Goal: Information Seeking & Learning: Learn about a topic

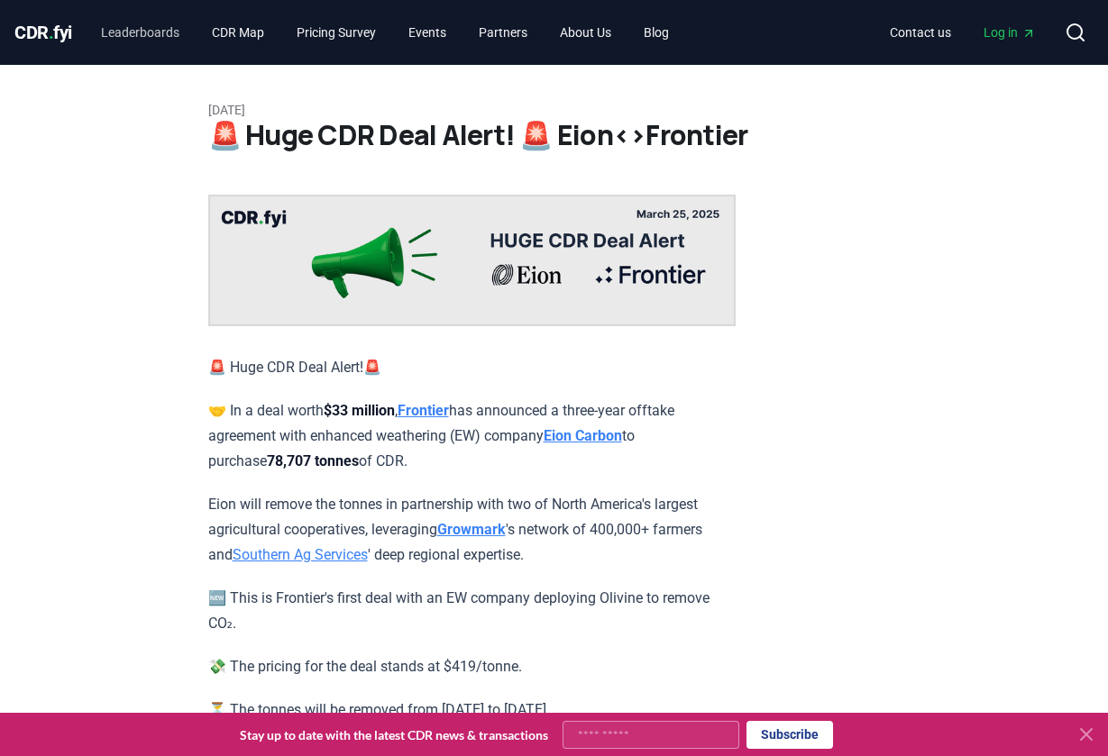
click at [163, 31] on link "Leaderboards" at bounding box center [140, 32] width 107 height 32
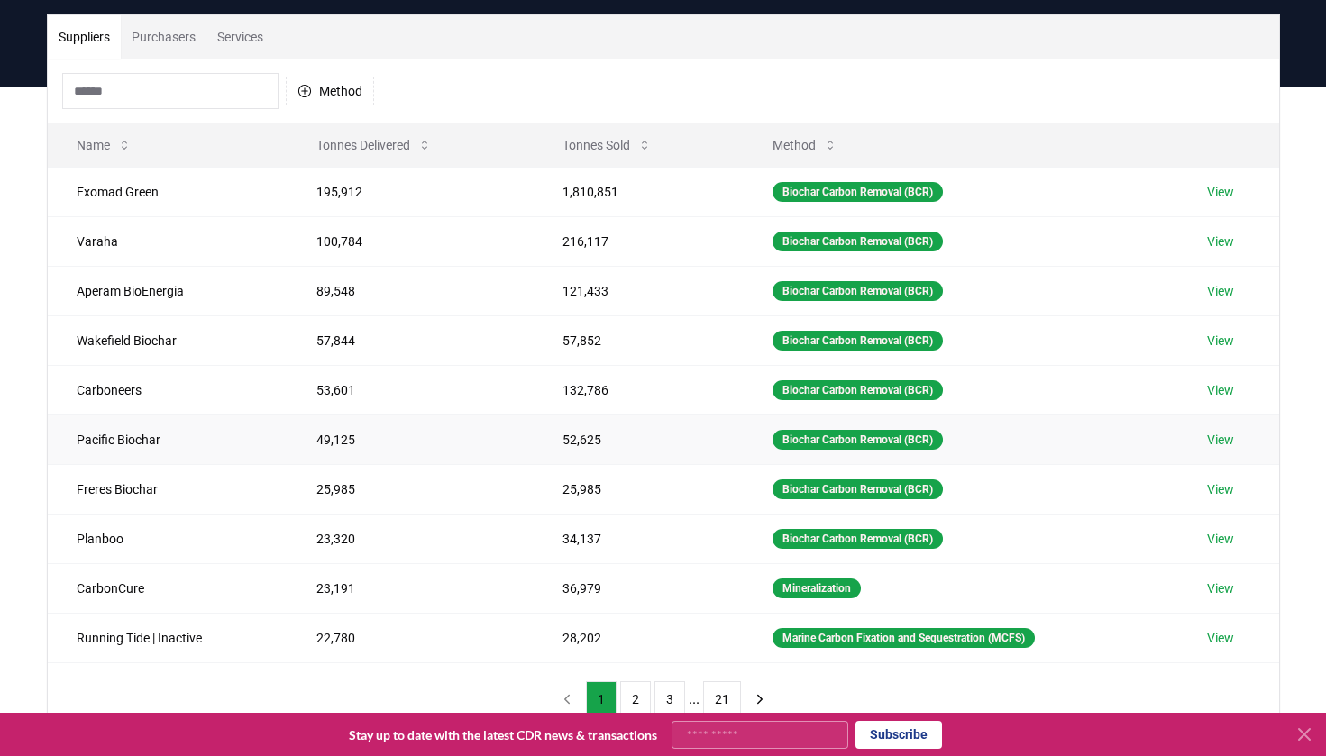
scroll to position [119, 0]
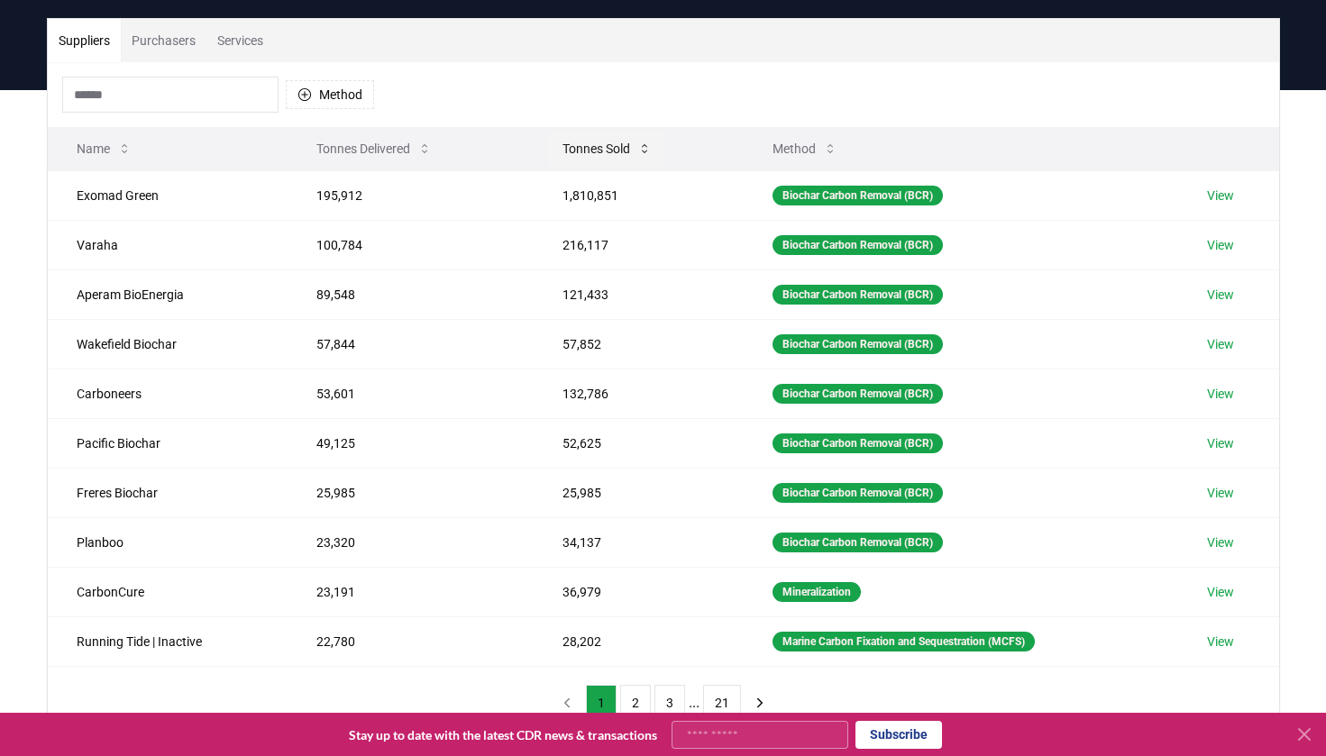
click at [580, 150] on button "Tonnes Sold" at bounding box center [607, 149] width 118 height 36
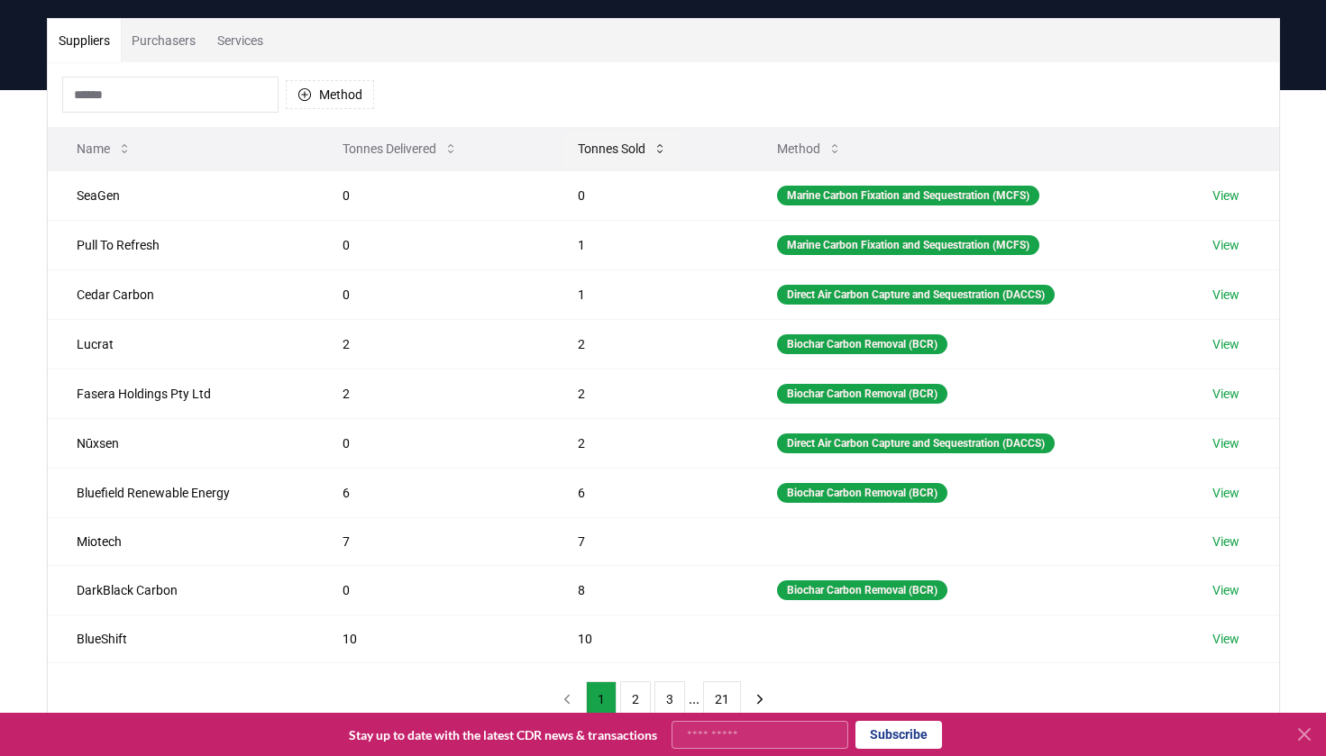
click at [580, 150] on button "Tonnes Sold" at bounding box center [622, 149] width 118 height 36
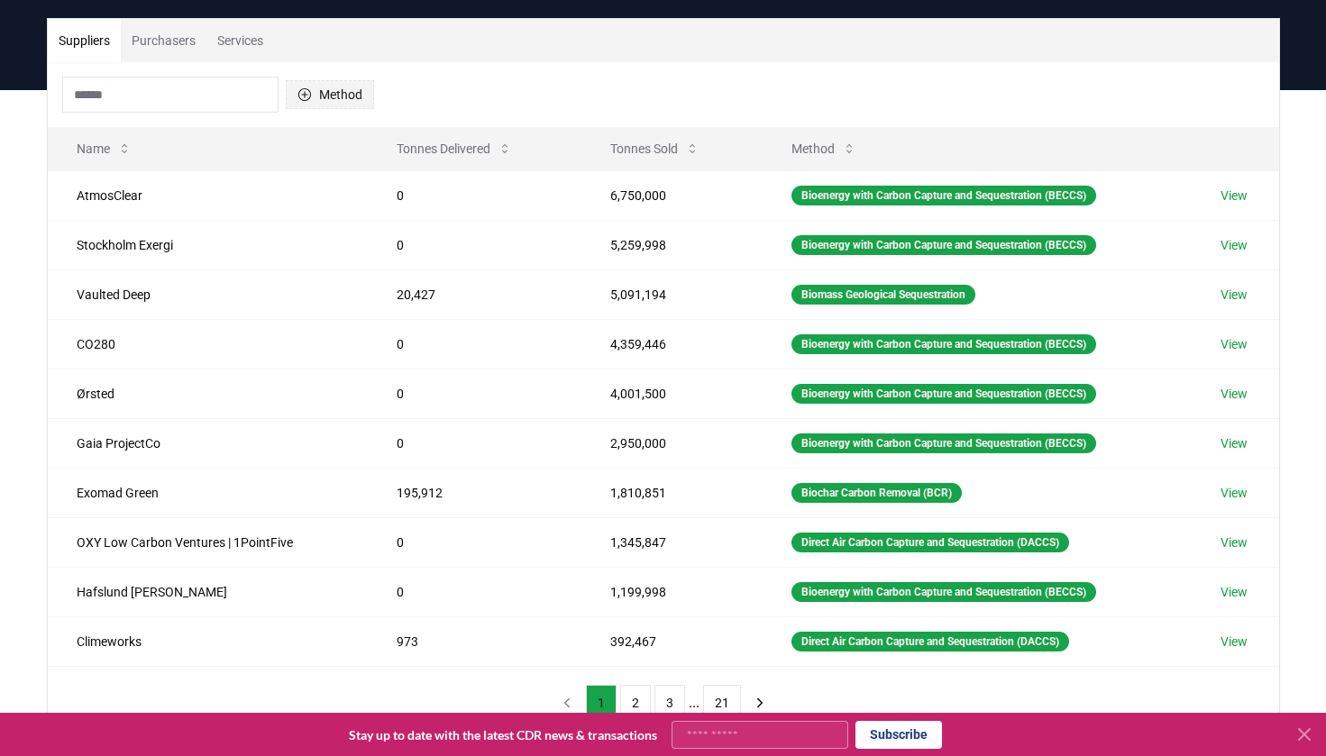
click at [347, 95] on button "Method" at bounding box center [330, 94] width 88 height 29
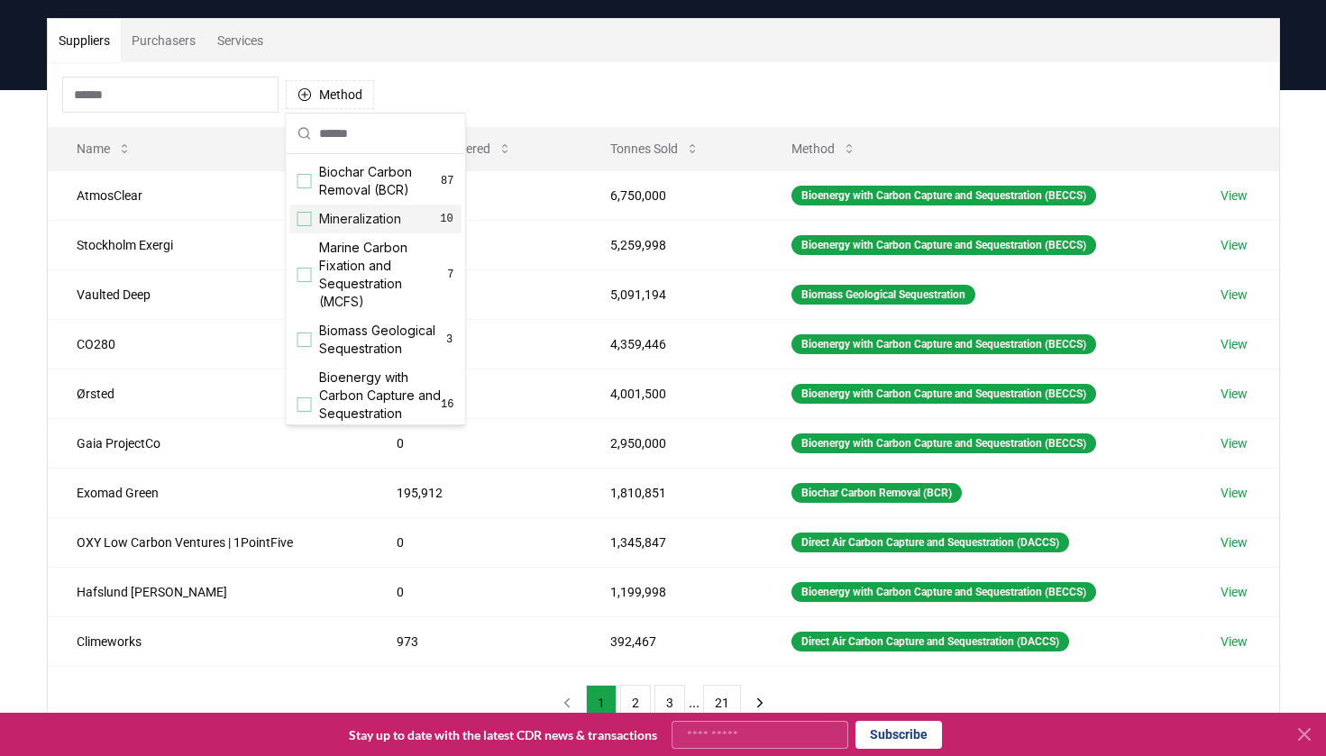
click at [306, 220] on div "Suggestions" at bounding box center [304, 219] width 14 height 14
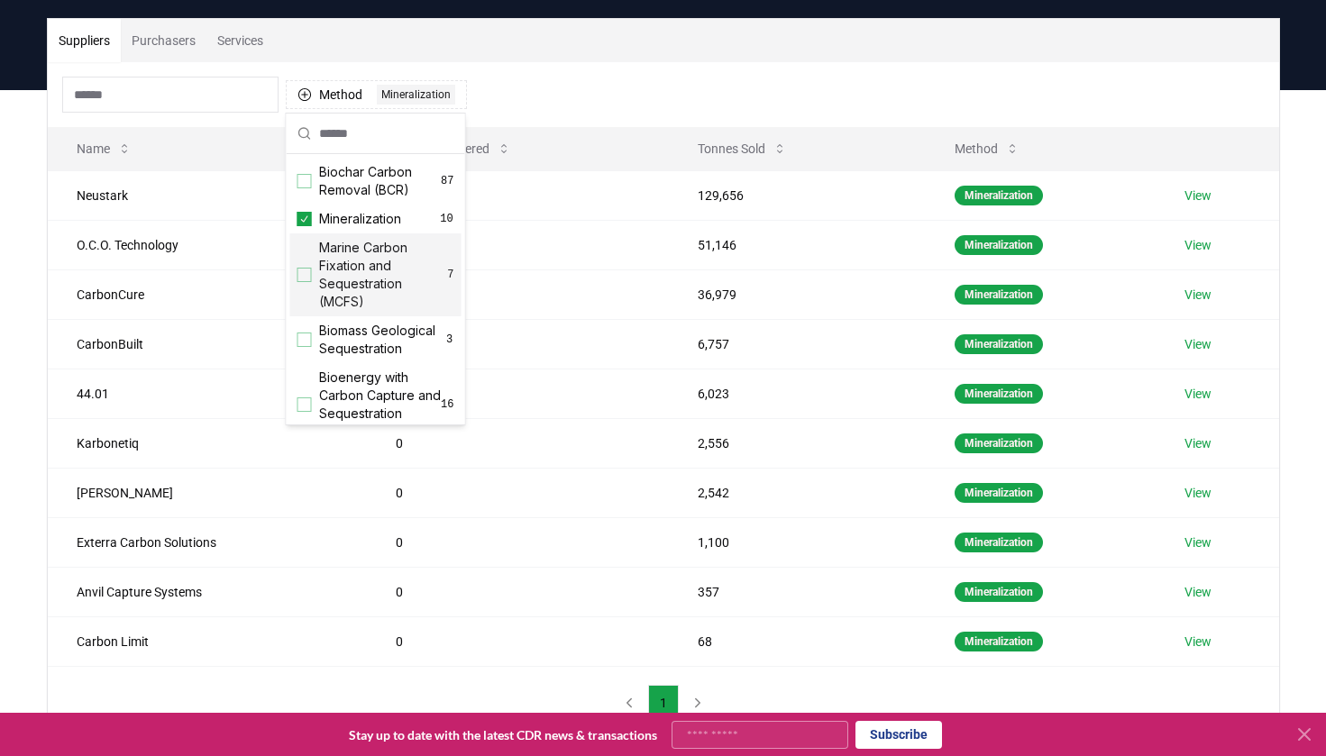
click at [590, 96] on div "Method 1 Mineralization" at bounding box center [663, 94] width 1231 height 65
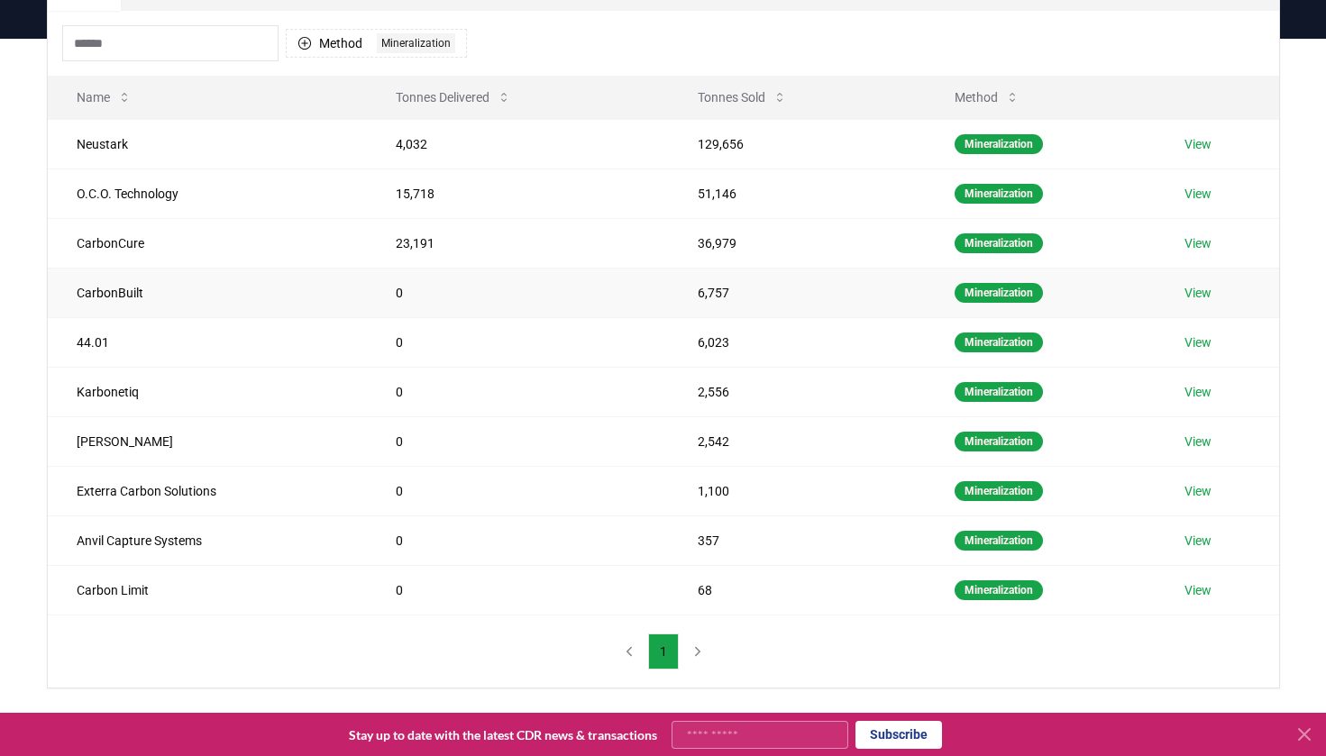
scroll to position [141, 0]
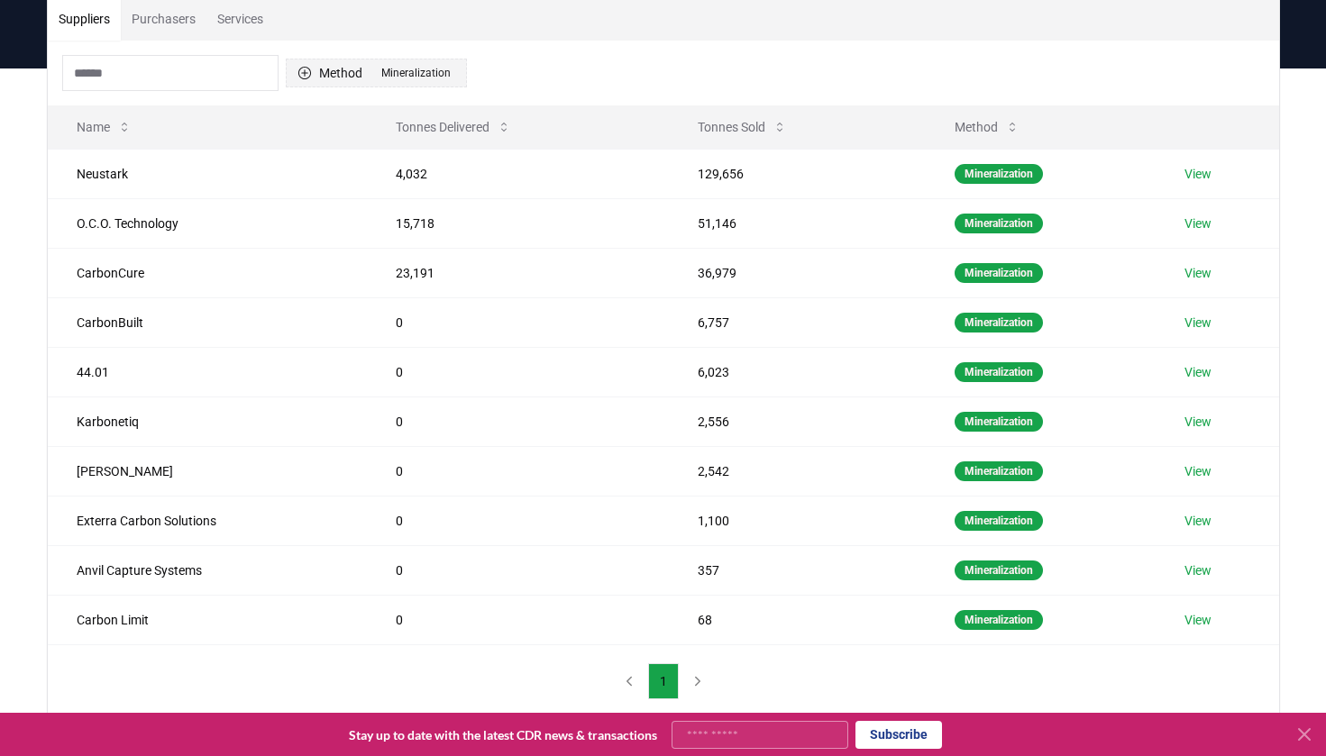
click at [306, 75] on icon "button" at bounding box center [304, 73] width 14 height 14
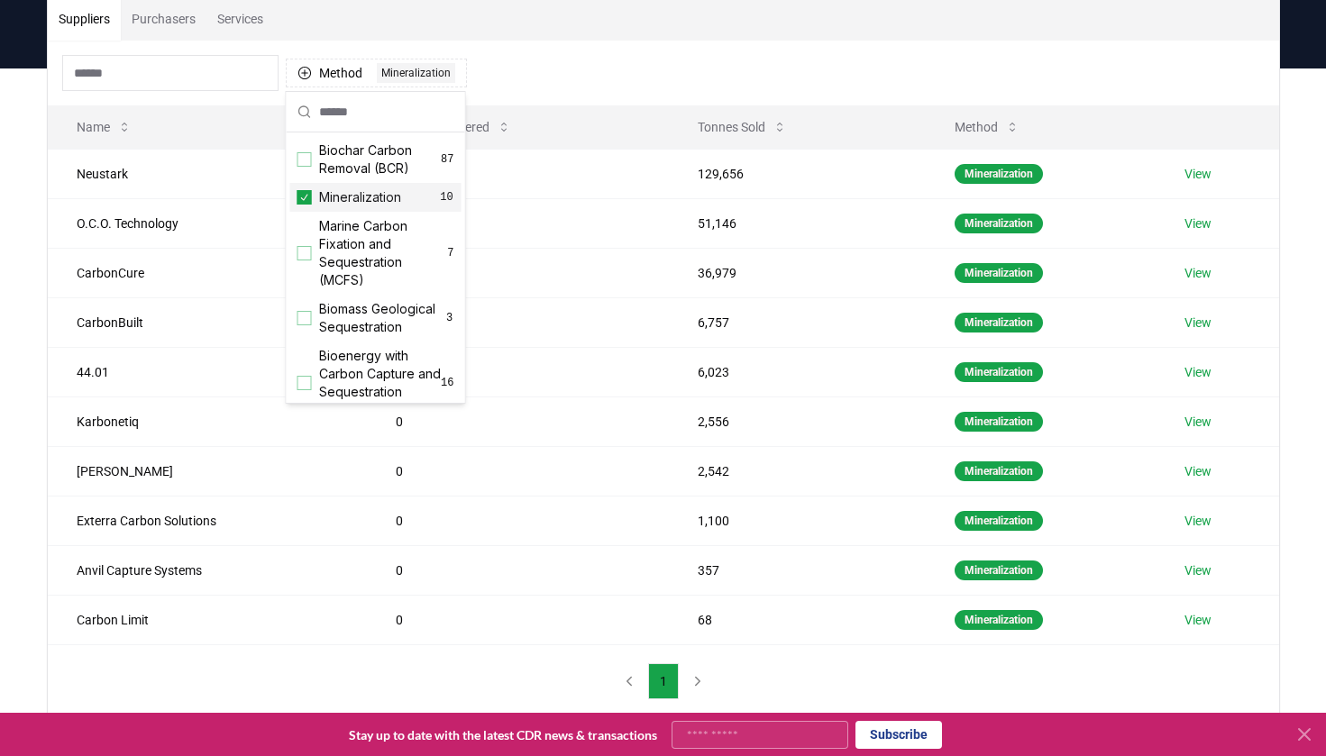
click at [306, 194] on icon "Suggestions" at bounding box center [304, 197] width 13 height 14
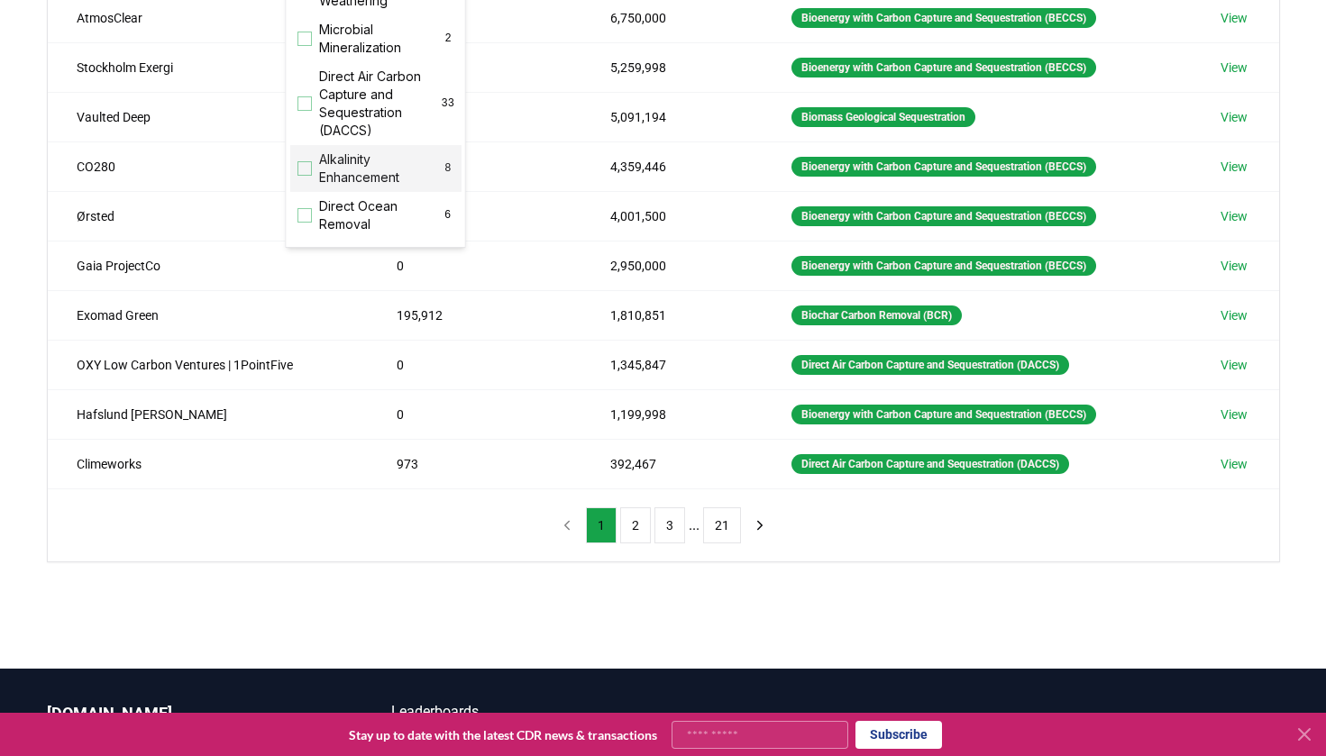
scroll to position [324, 0]
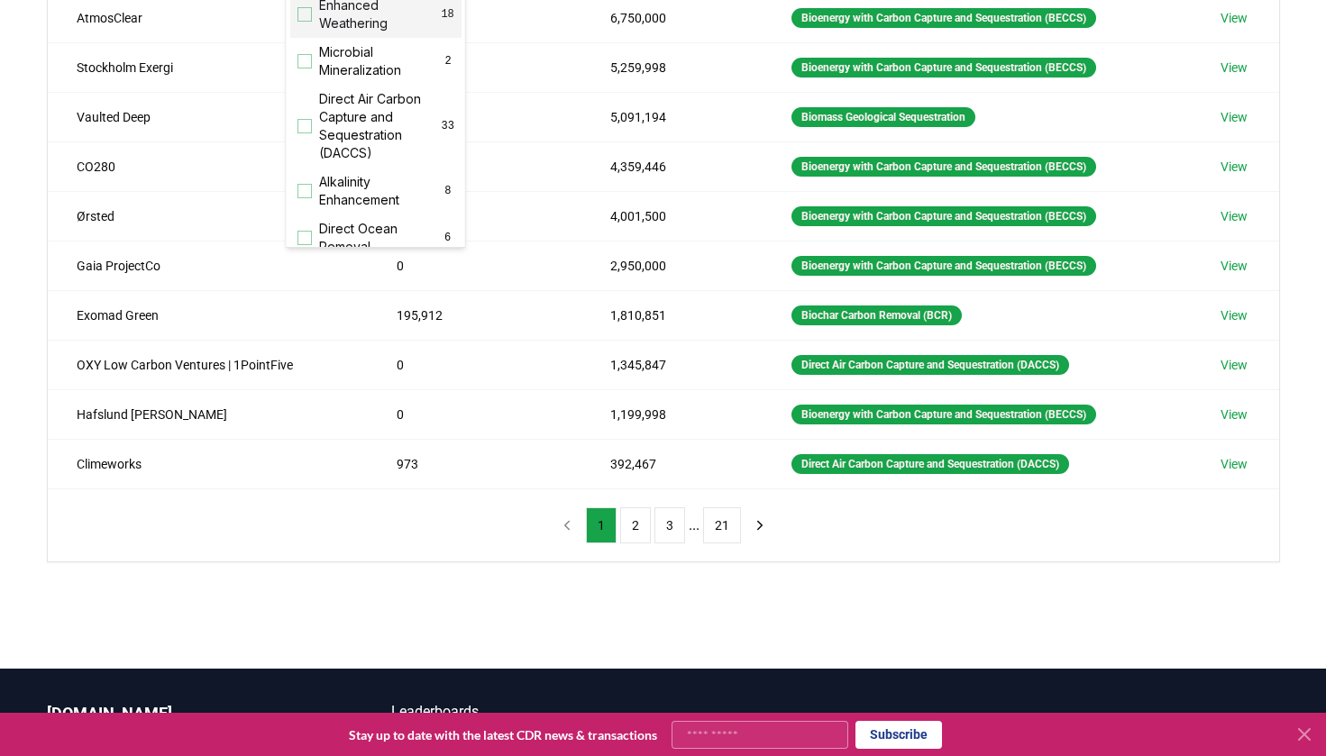
click at [338, 32] on span "Enhanced Weathering" at bounding box center [380, 14] width 122 height 36
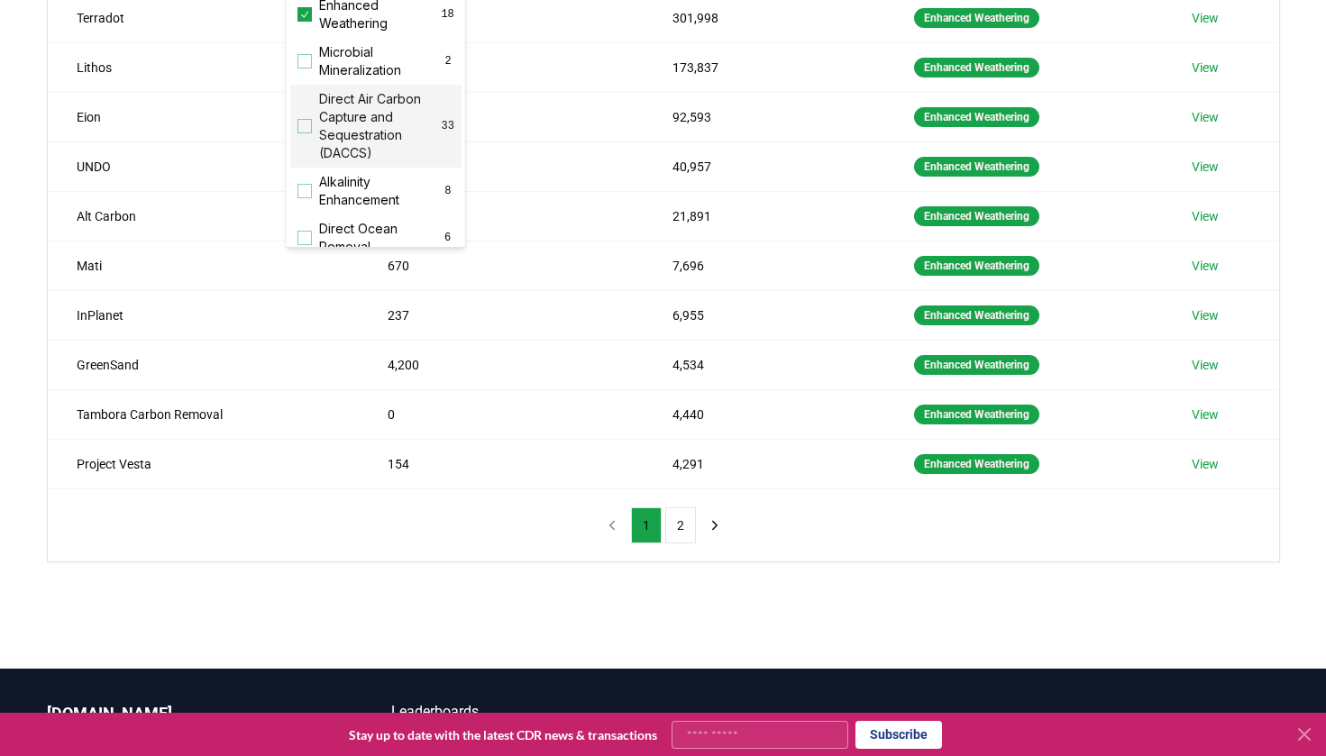
click at [487, 518] on div "Method 1 Enhanced Weathering Name Tonnes Delivered Tonnes Sold Method Terradot …" at bounding box center [663, 223] width 1231 height 677
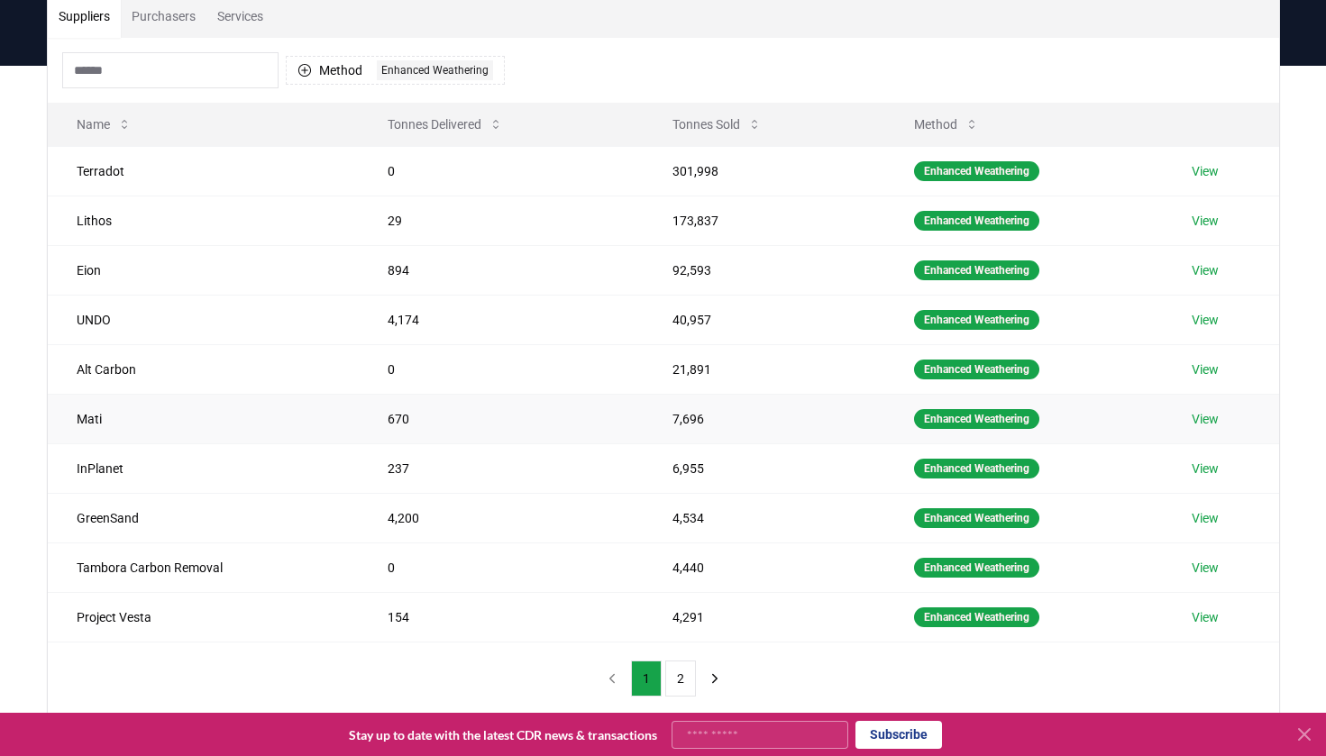
scroll to position [147, 0]
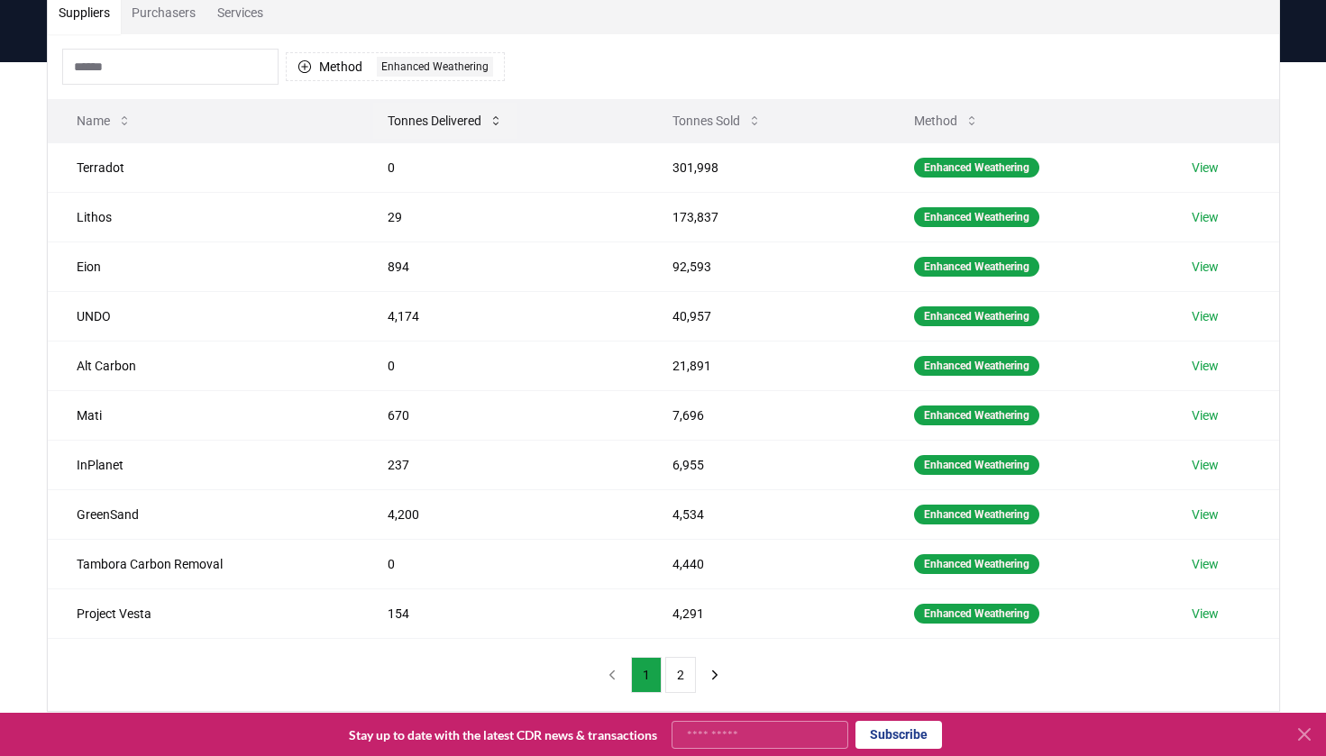
click at [443, 122] on button "Tonnes Delivered" at bounding box center [445, 121] width 144 height 36
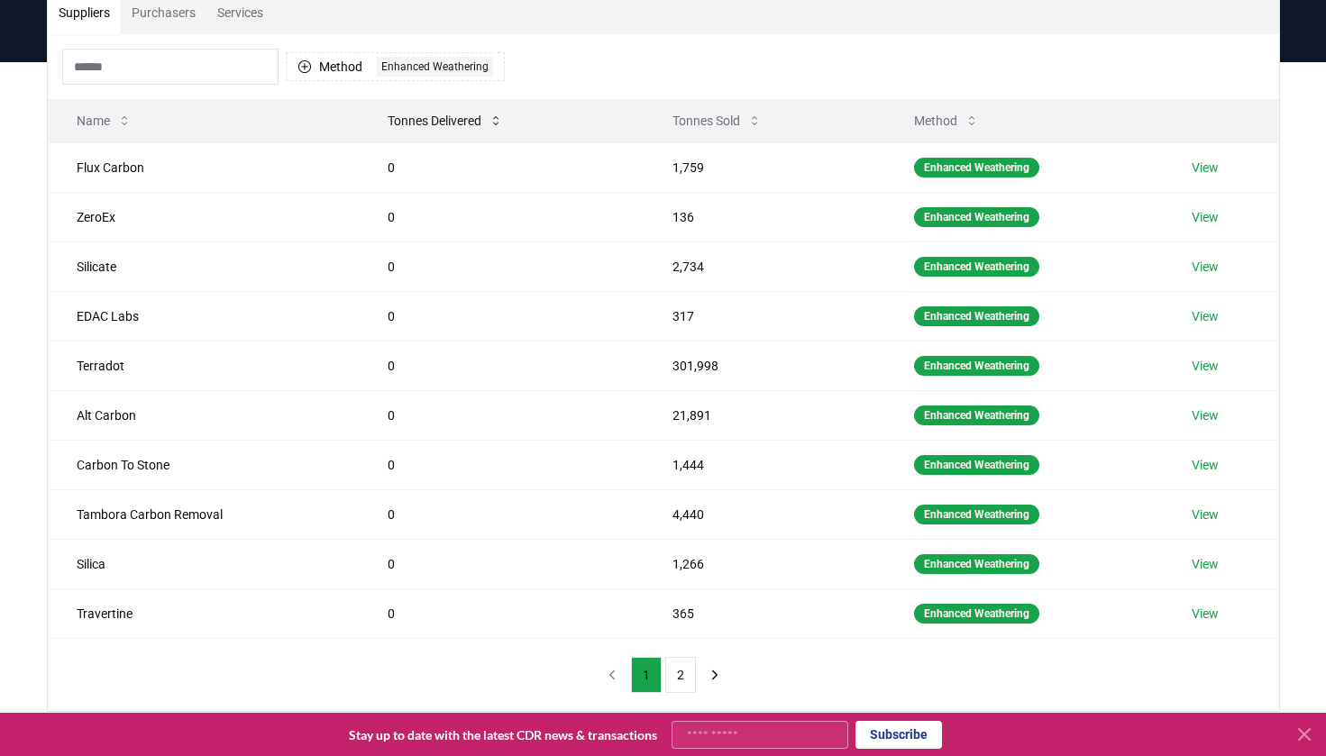
click at [443, 122] on button "Tonnes Delivered" at bounding box center [445, 121] width 144 height 36
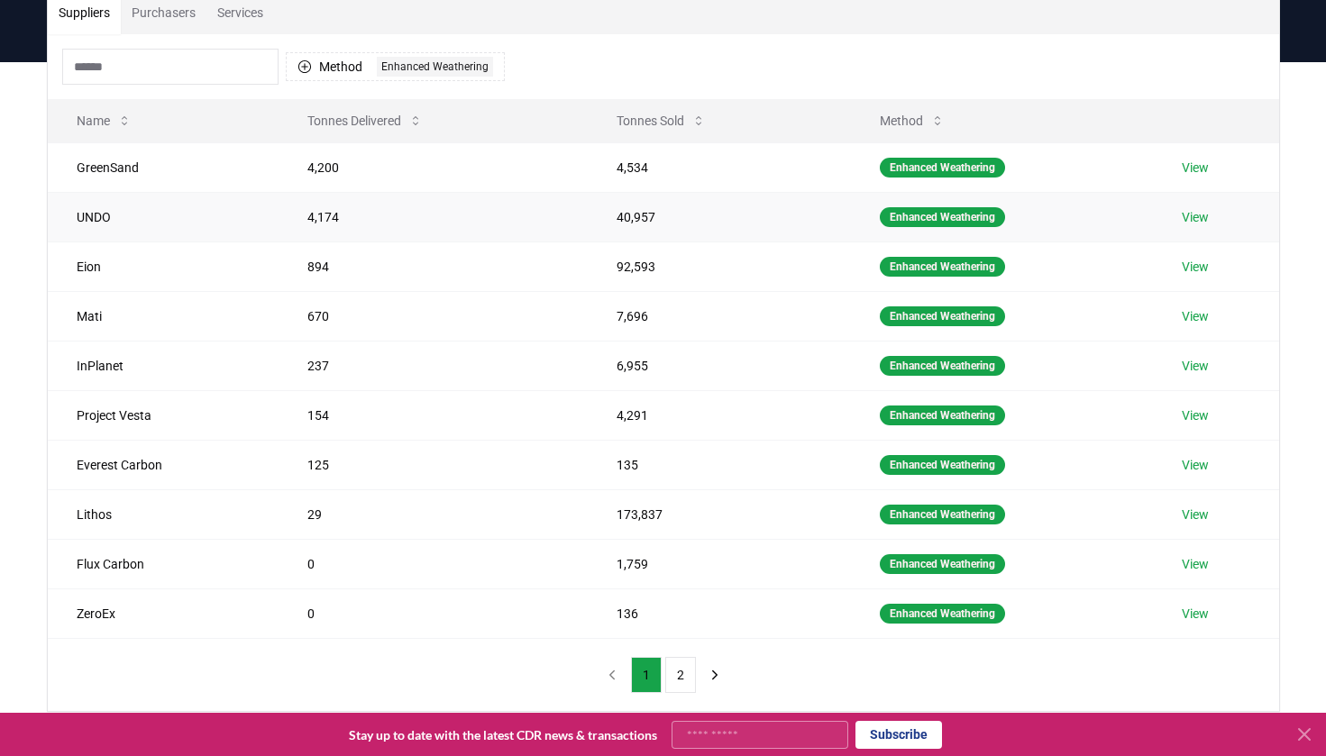
click at [1107, 219] on link "View" at bounding box center [1195, 217] width 27 height 18
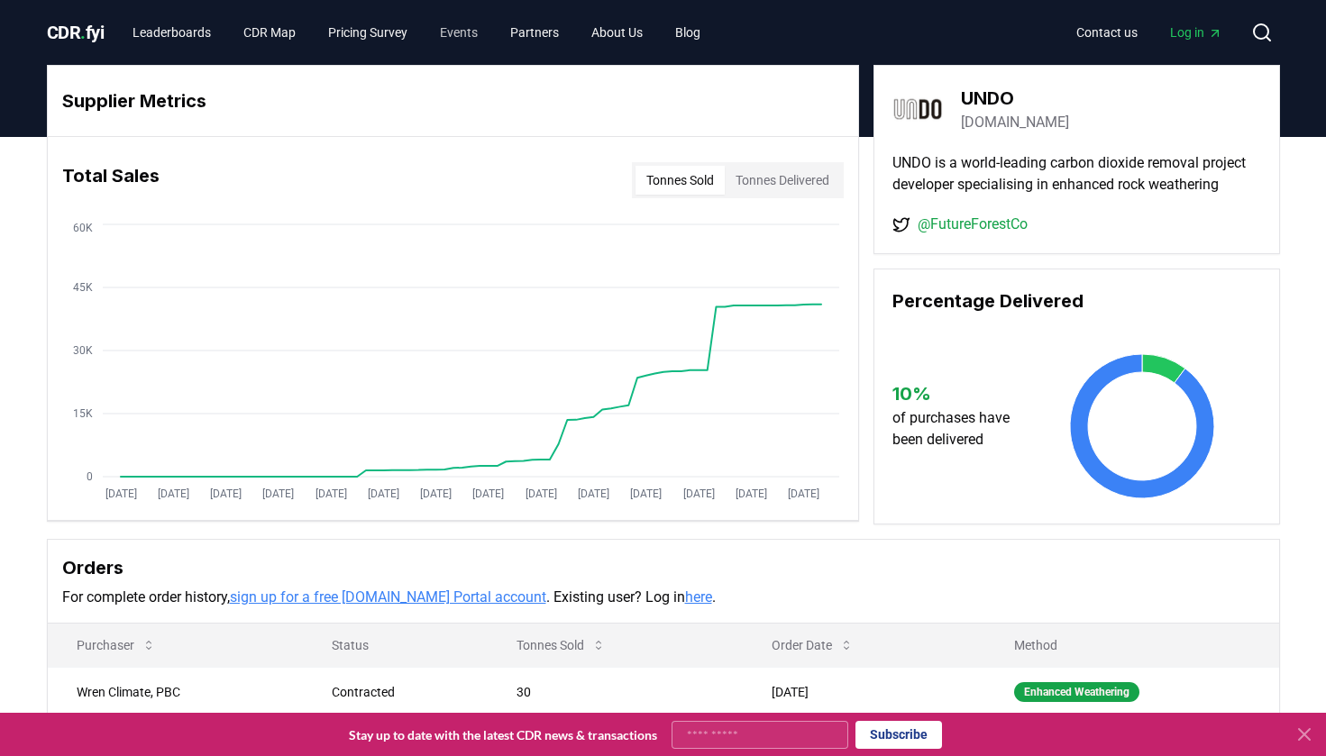
click at [492, 30] on link "Events" at bounding box center [458, 32] width 67 height 32
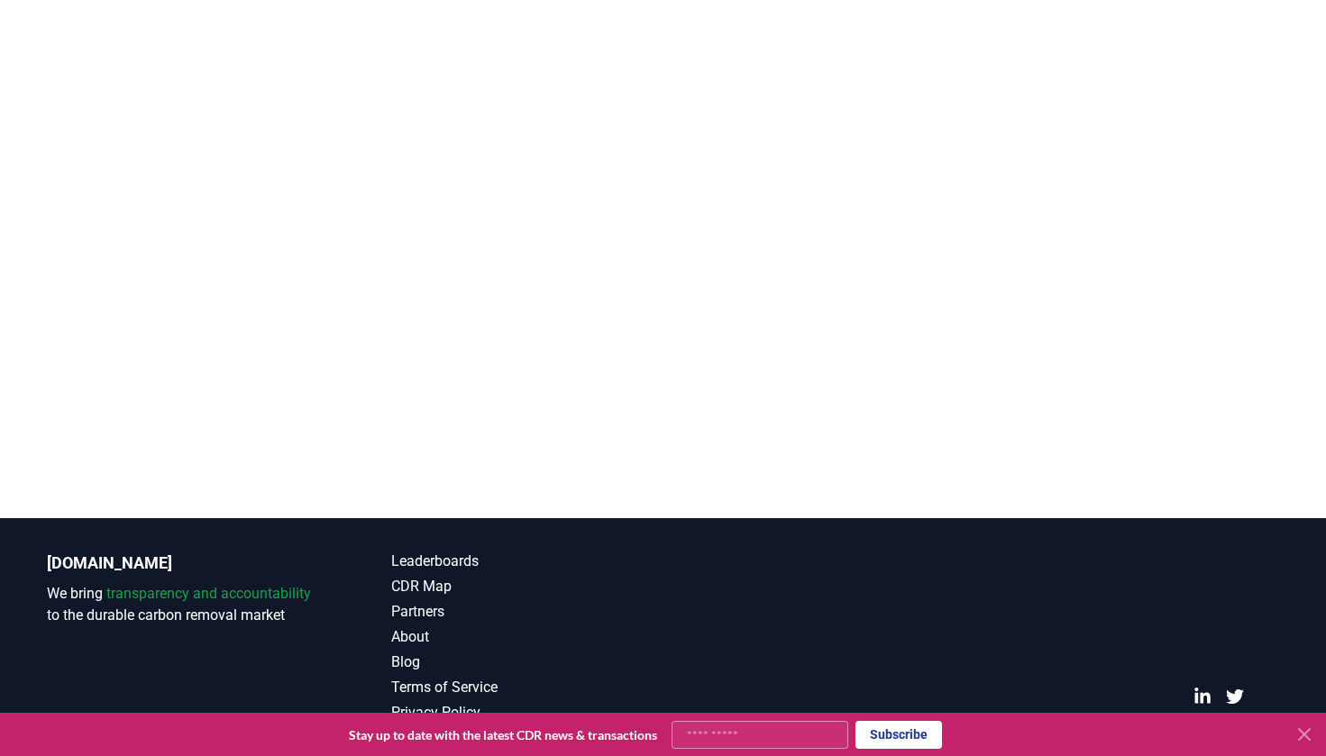
scroll to position [371, 0]
